Goal: Task Accomplishment & Management: Manage account settings

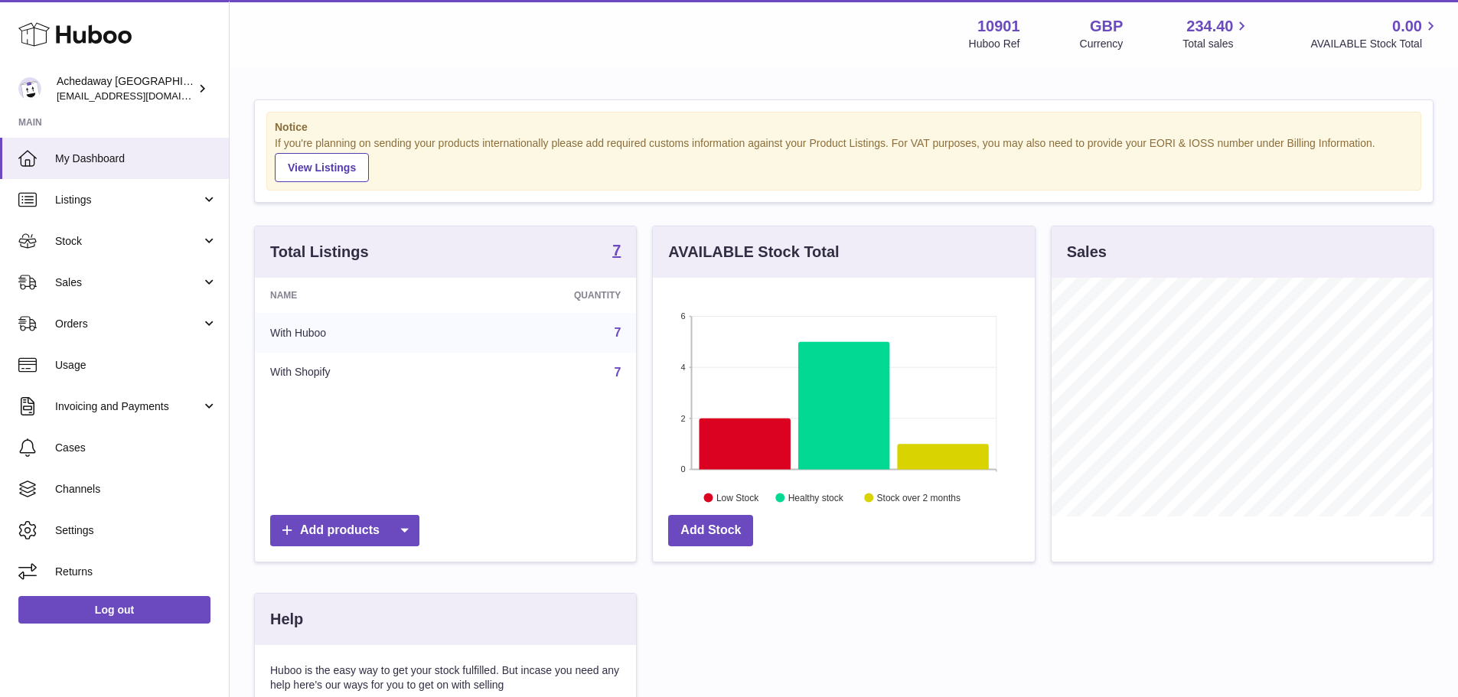
scroll to position [239, 382]
click at [618, 251] on strong "7" at bounding box center [616, 250] width 8 height 15
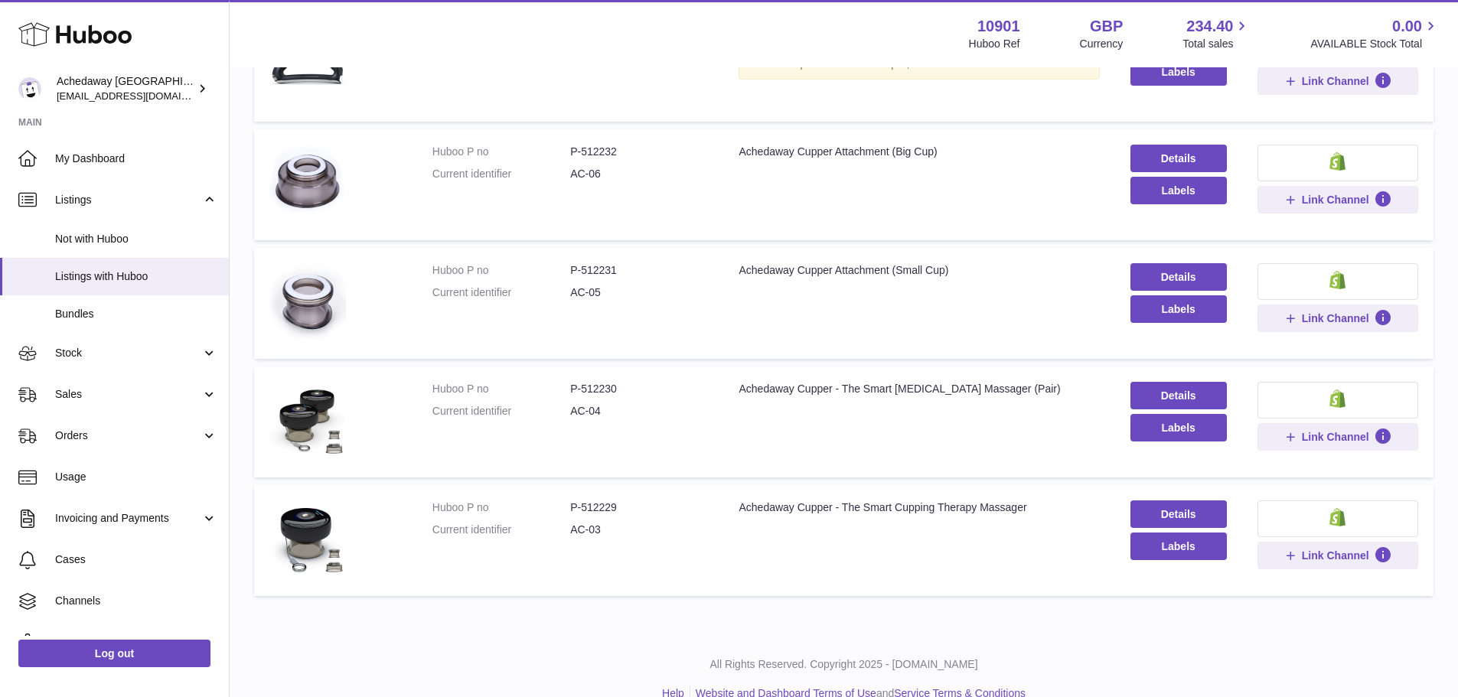
scroll to position [525, 0]
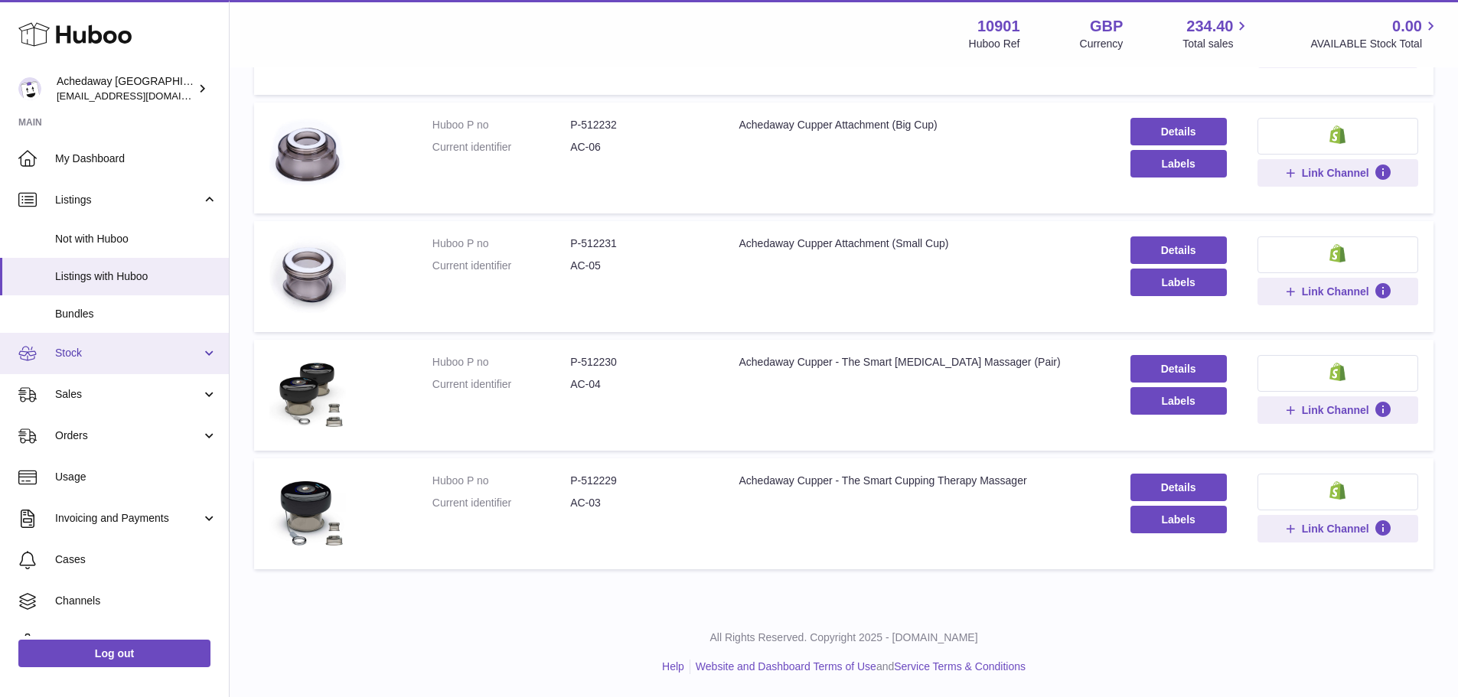
click at [132, 370] on link "Stock" at bounding box center [114, 353] width 229 height 41
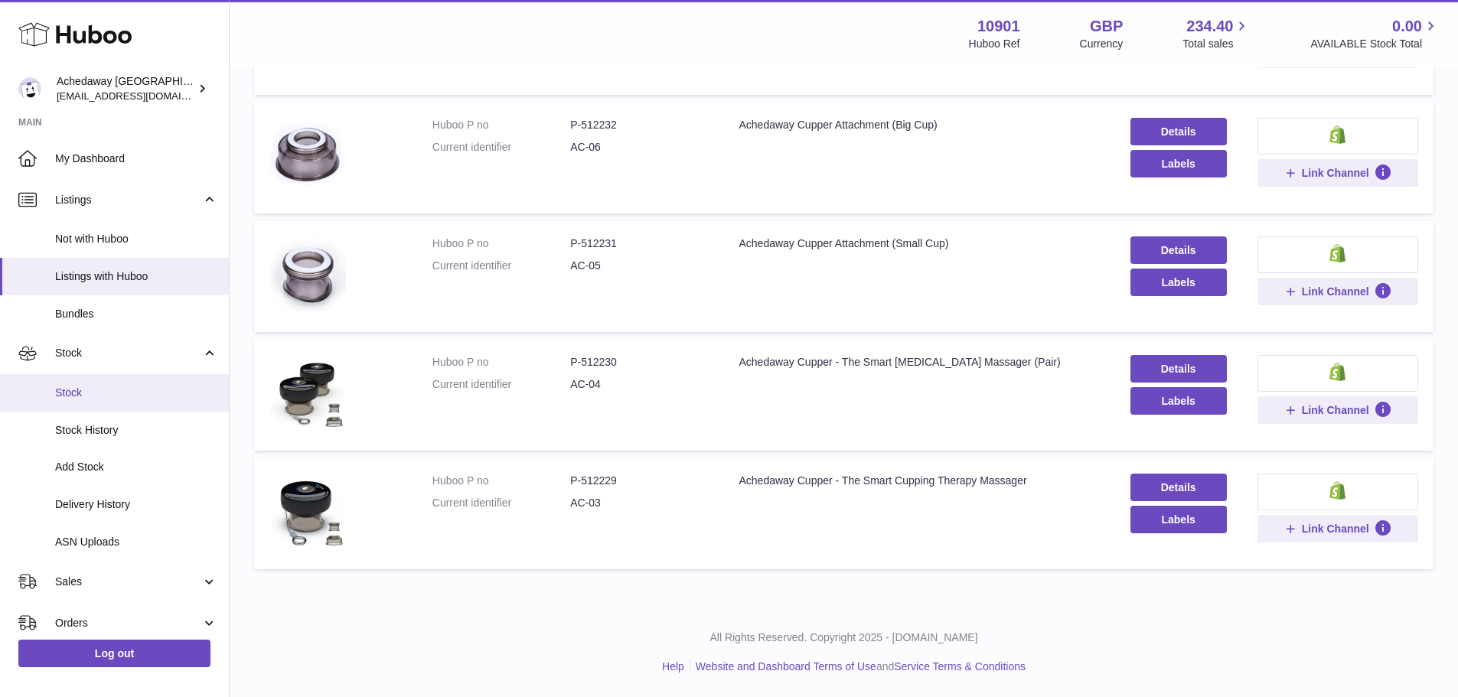
click at [129, 386] on span "Stock" at bounding box center [136, 393] width 162 height 15
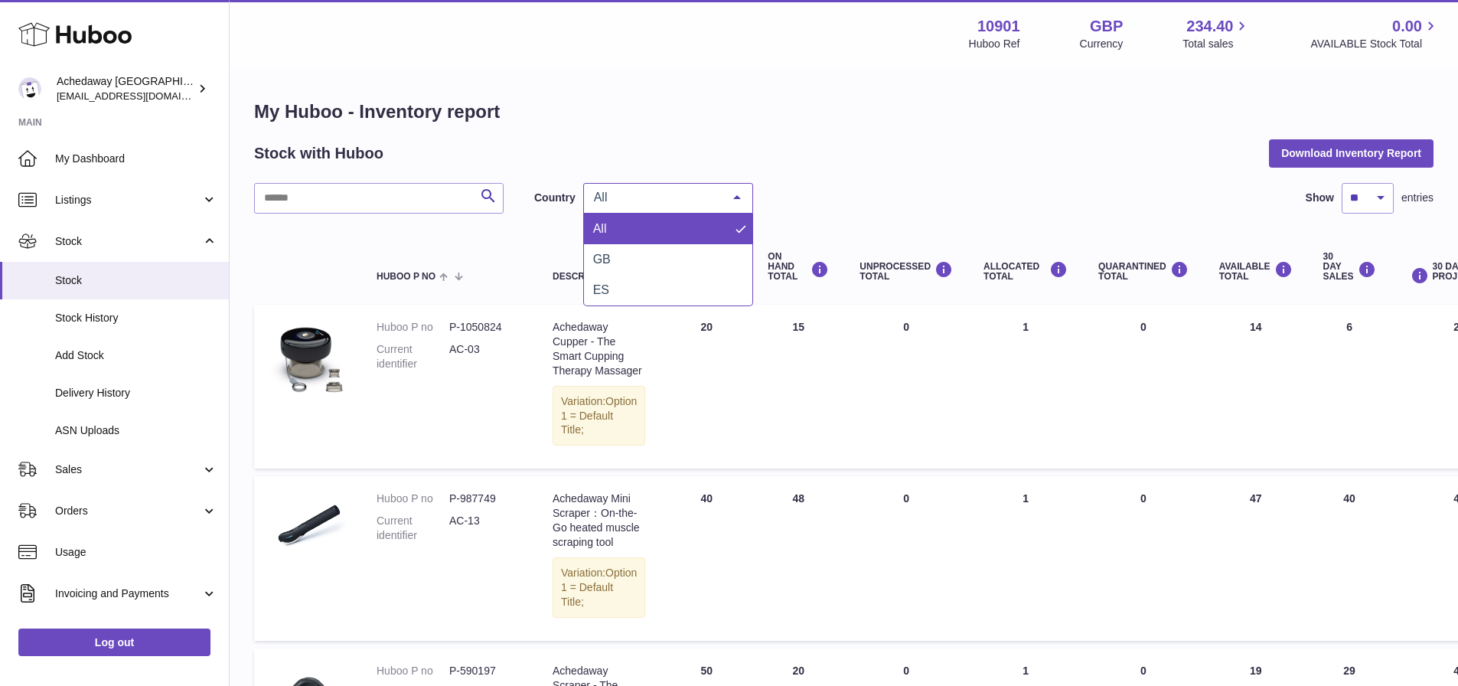
click at [680, 196] on span "All" at bounding box center [656, 197] width 132 height 15
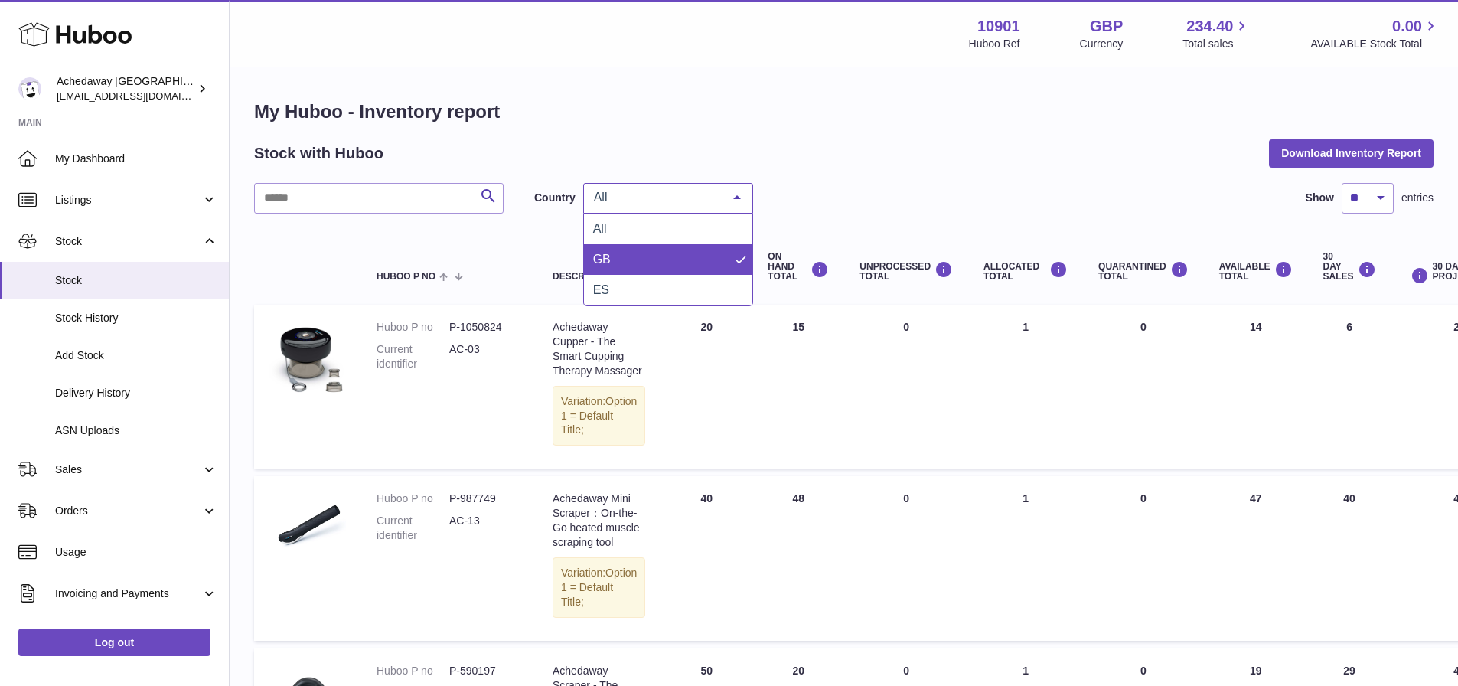
click at [661, 257] on span "GB" at bounding box center [668, 259] width 168 height 31
click at [634, 194] on span "GB" at bounding box center [656, 197] width 132 height 15
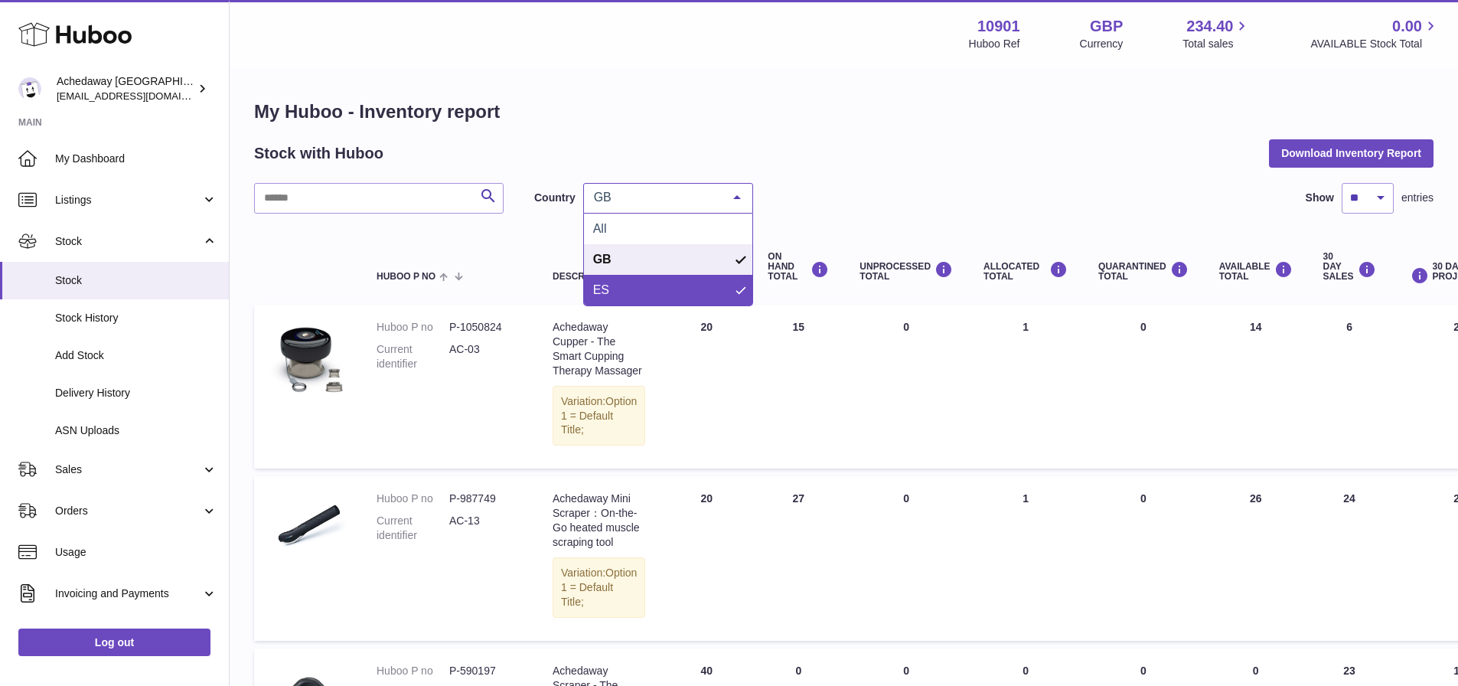
click at [634, 279] on span "ES" at bounding box center [668, 290] width 168 height 31
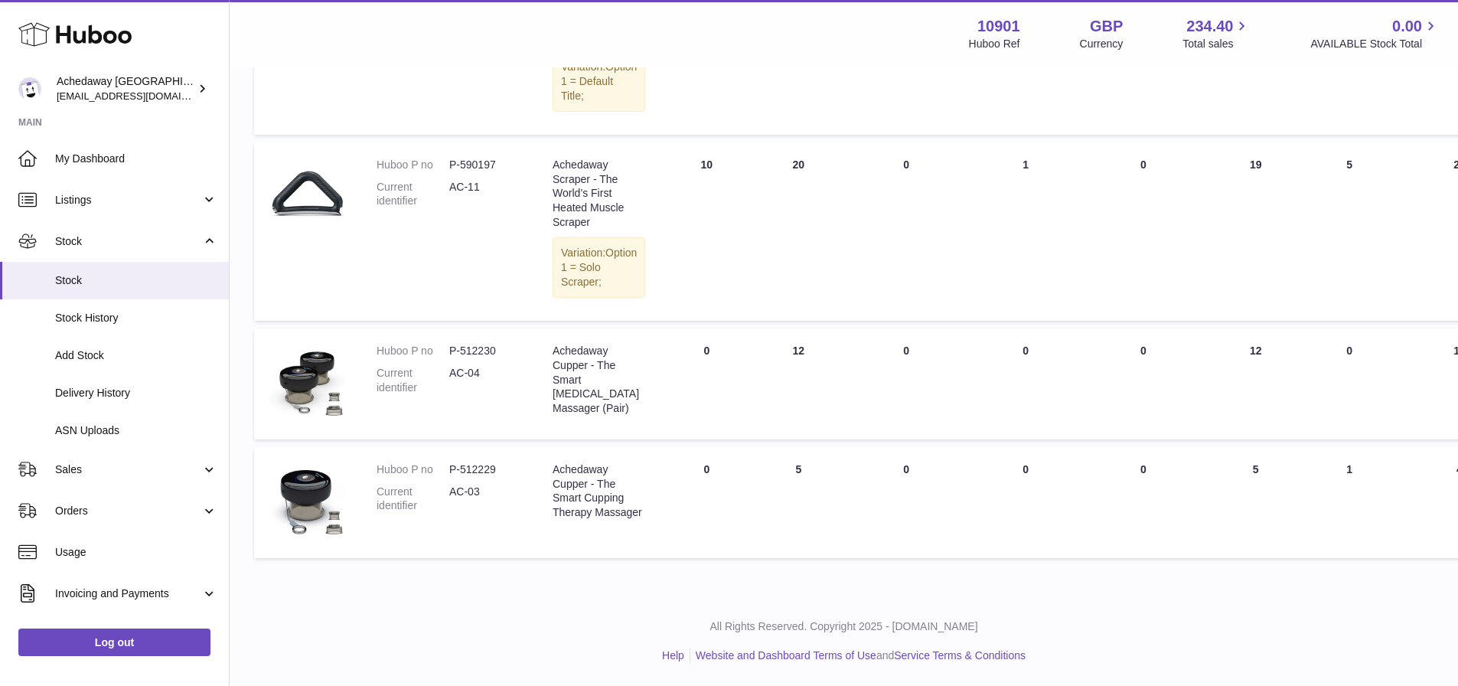
scroll to position [664, 0]
